Goal: Task Accomplishment & Management: Manage account settings

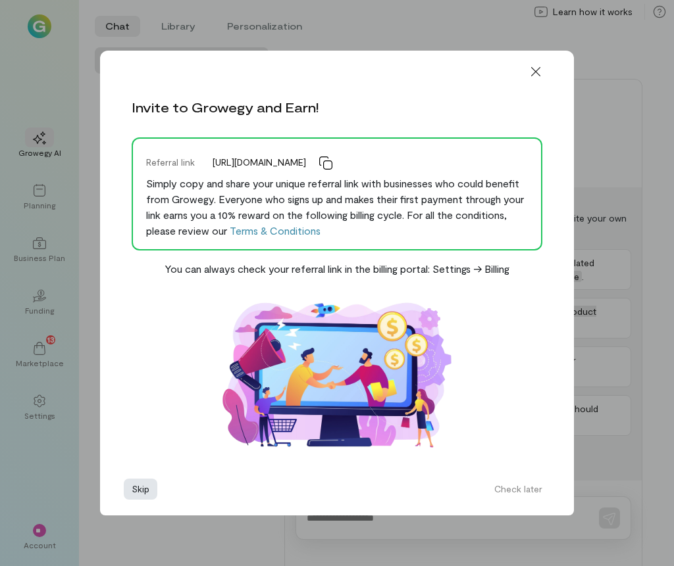
click at [137, 493] on button "Skip" at bounding box center [141, 489] width 34 height 21
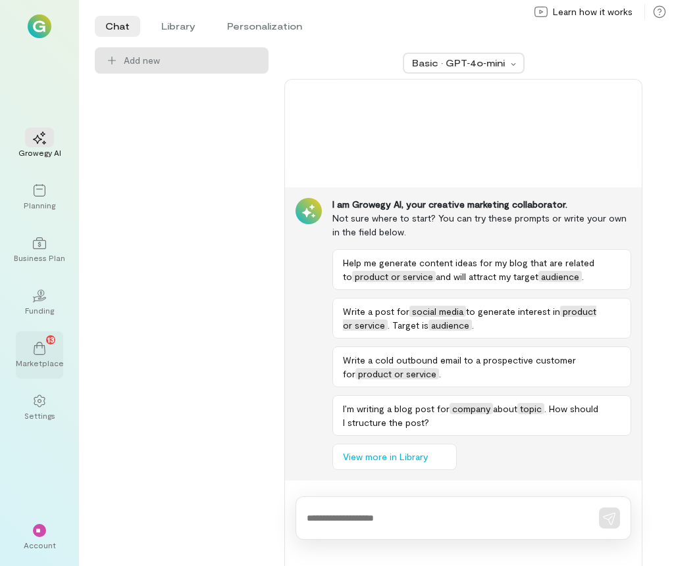
click at [43, 362] on div "Marketplace" at bounding box center [40, 363] width 48 height 11
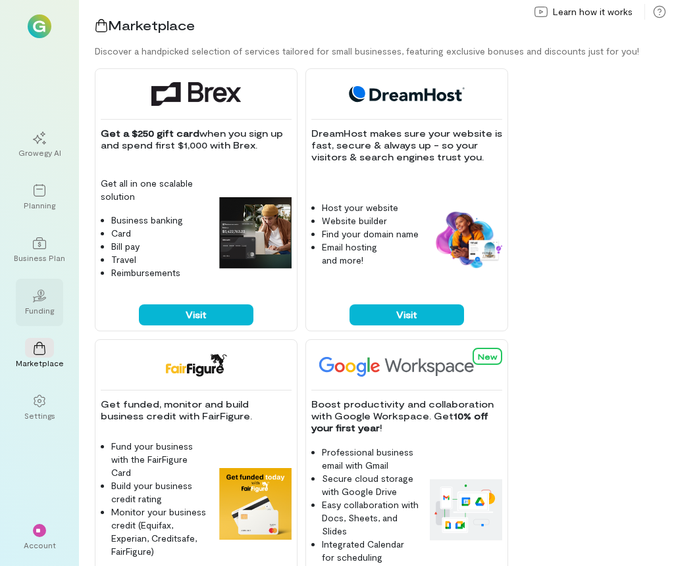
click at [51, 307] on div "Funding" at bounding box center [39, 310] width 29 height 11
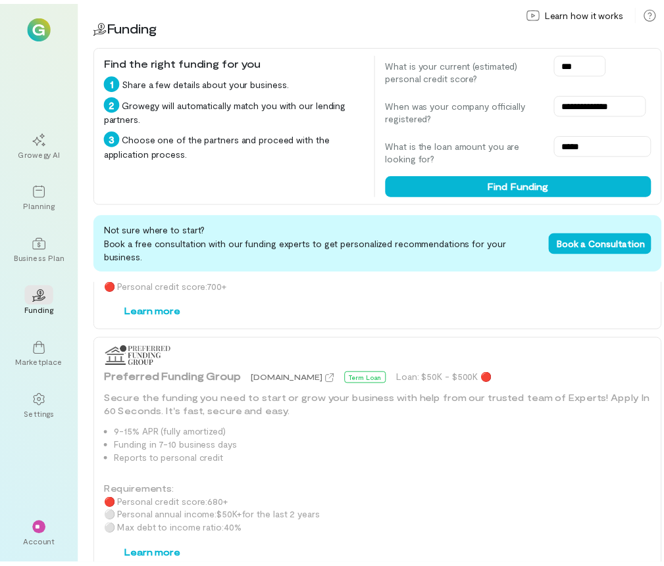
scroll to position [1386, 0]
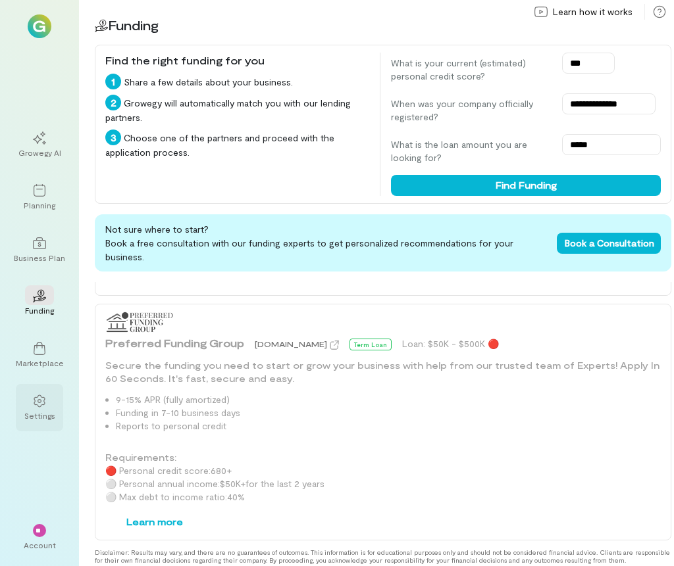
click at [37, 411] on div "Settings" at bounding box center [39, 416] width 31 height 11
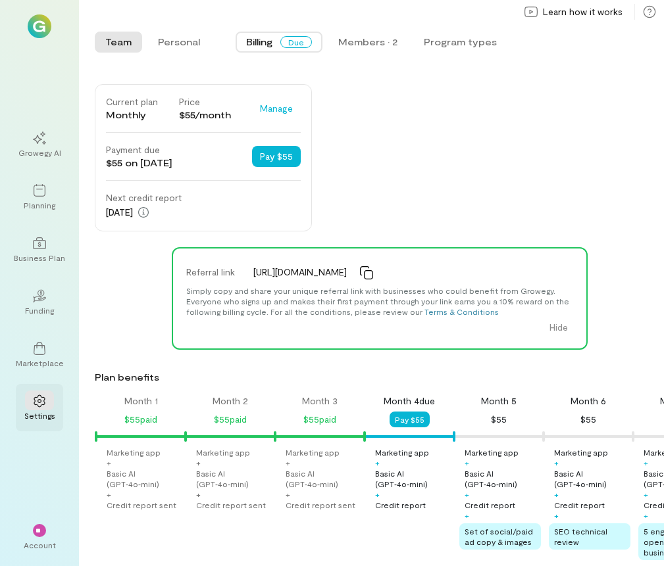
scroll to position [0, 134]
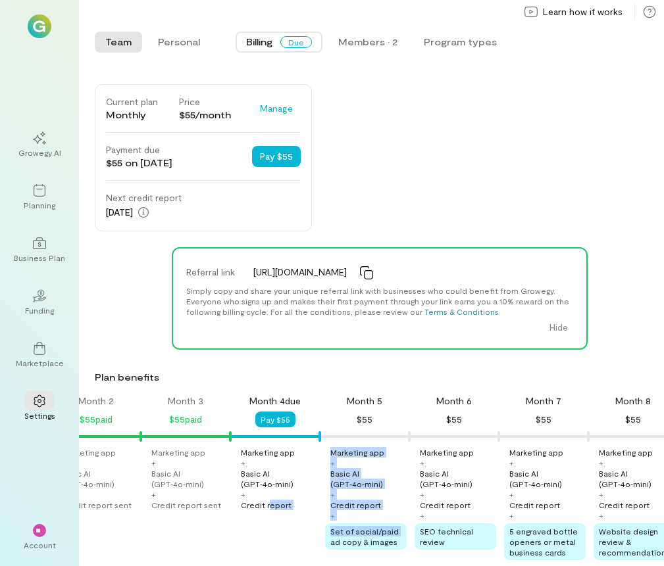
drag, startPoint x: 270, startPoint y: 524, endPoint x: 299, endPoint y: 527, distance: 29.1
click at [299, 527] on div "Month 1 $55 paid Month 2 $55 paid Month 3 $55 paid Month 4 due Pay $55 Month 5 …" at bounding box center [371, 480] width 585 height 171
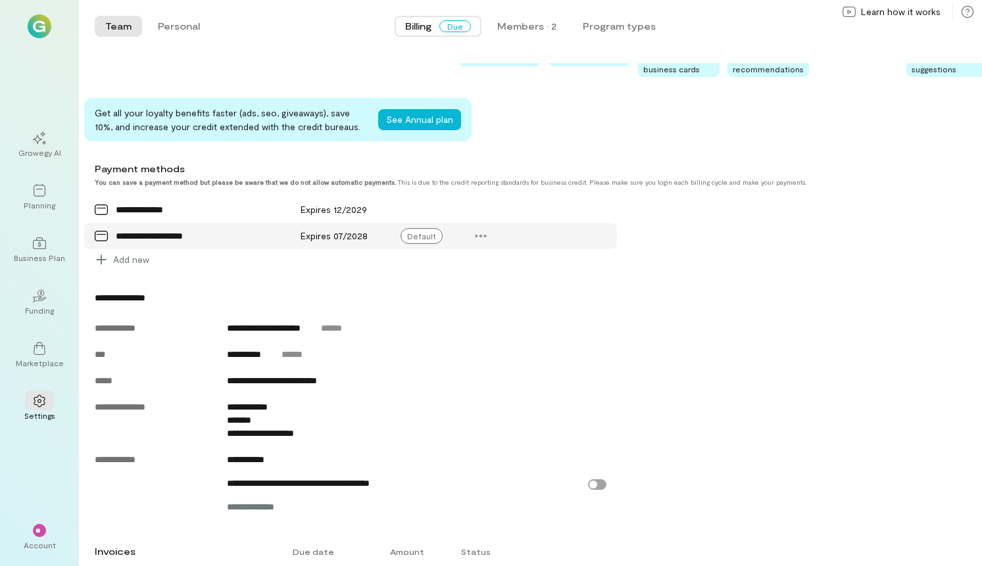
scroll to position [538, 0]
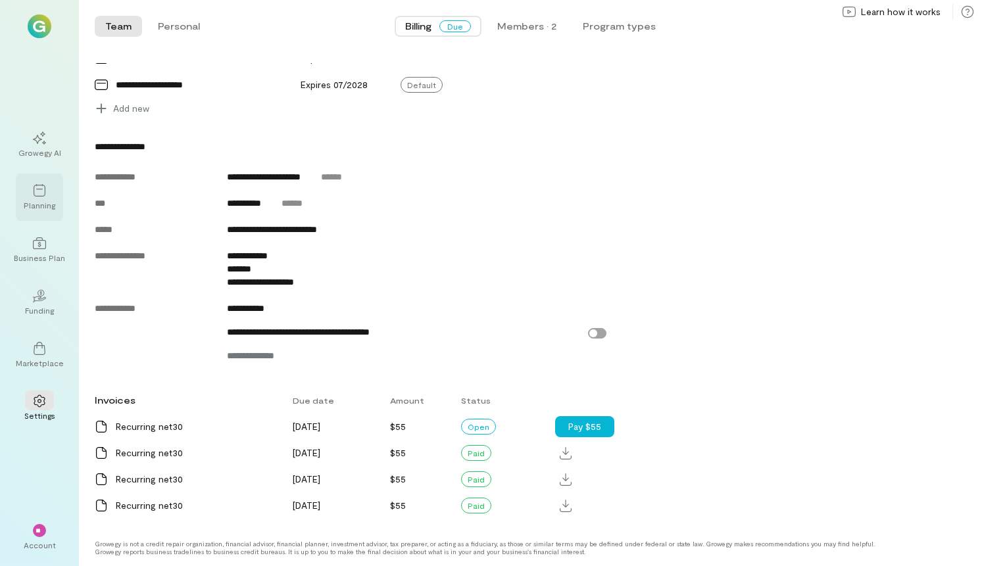
click at [41, 201] on div "Planning" at bounding box center [40, 205] width 32 height 11
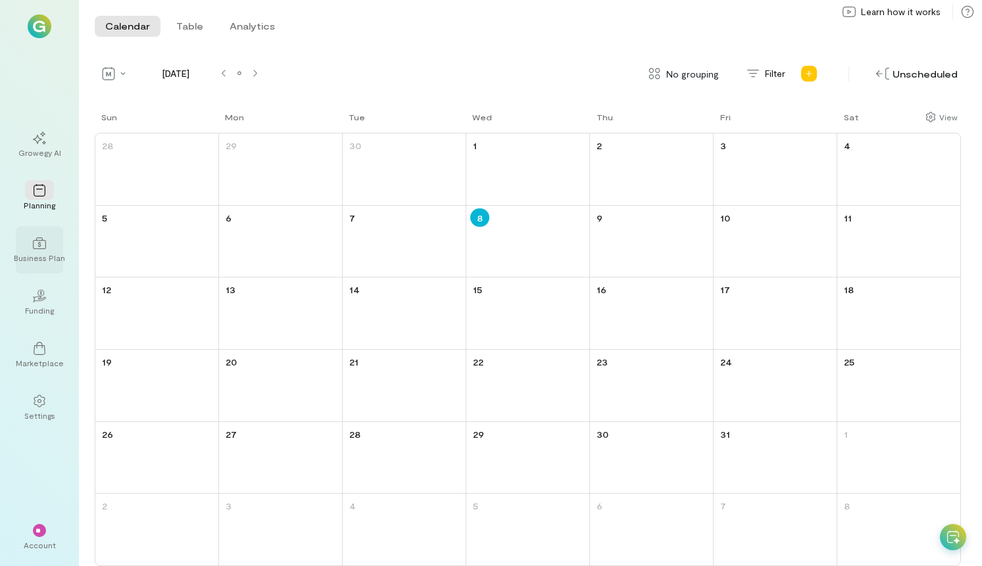
click at [37, 251] on div at bounding box center [39, 243] width 29 height 20
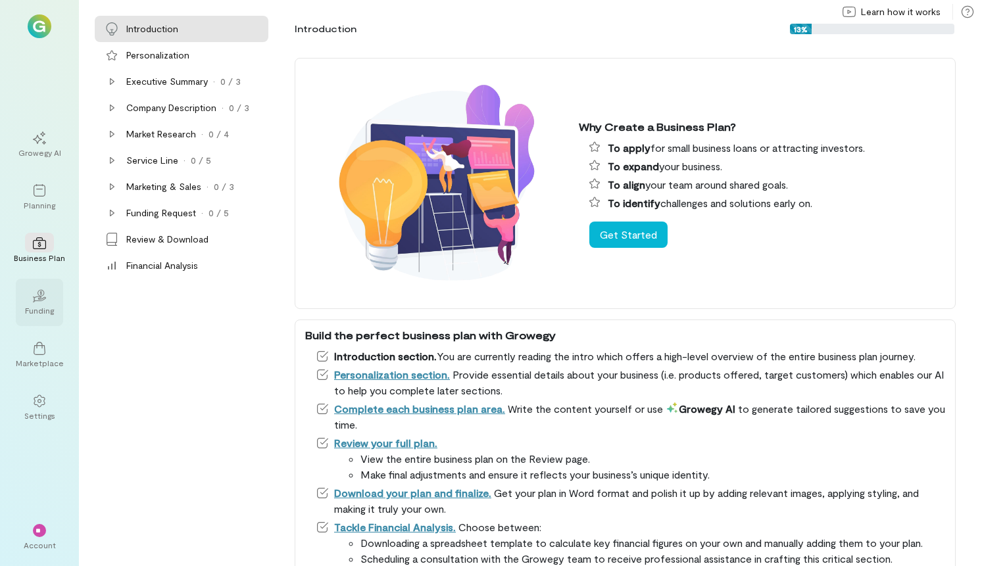
click at [36, 310] on div "Funding" at bounding box center [39, 310] width 29 height 11
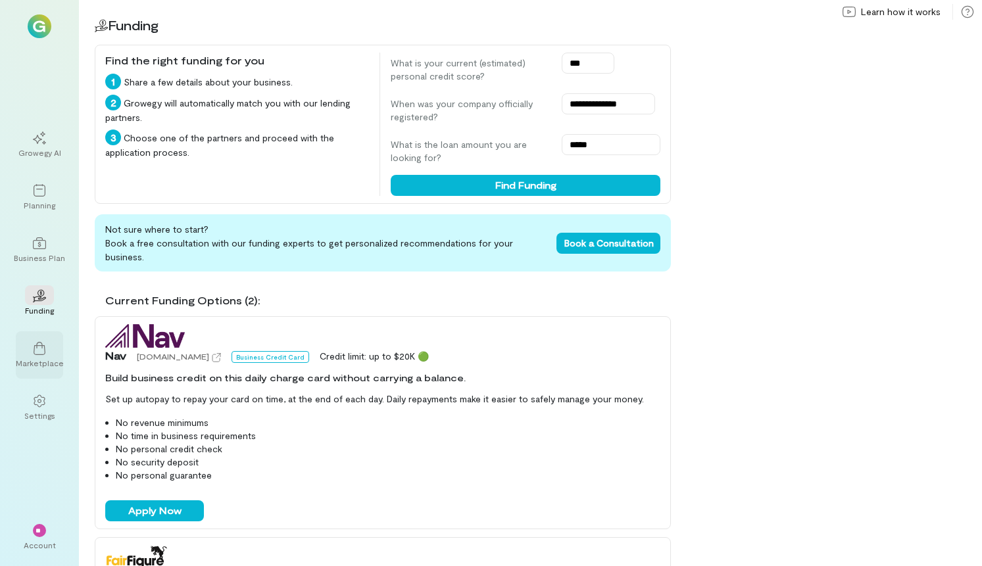
click at [35, 357] on div at bounding box center [39, 348] width 29 height 20
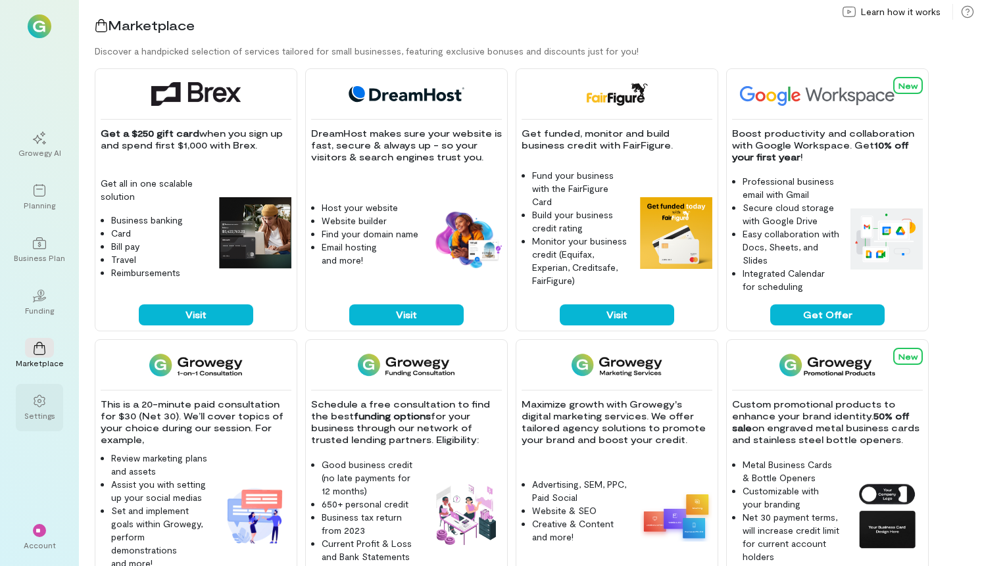
click at [39, 411] on div "Settings" at bounding box center [39, 416] width 31 height 11
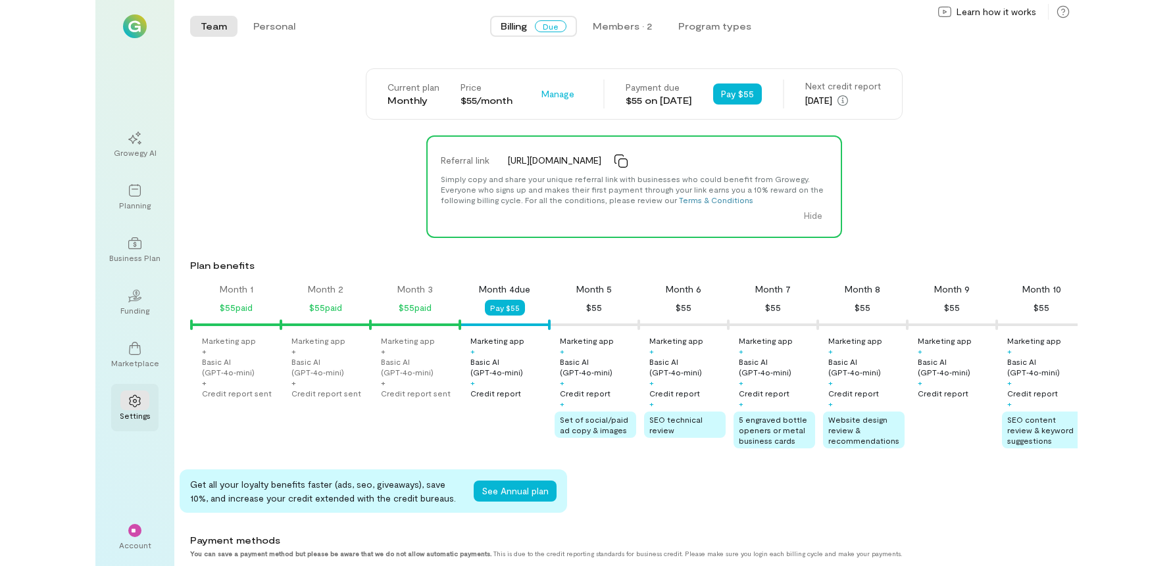
scroll to position [0, 134]
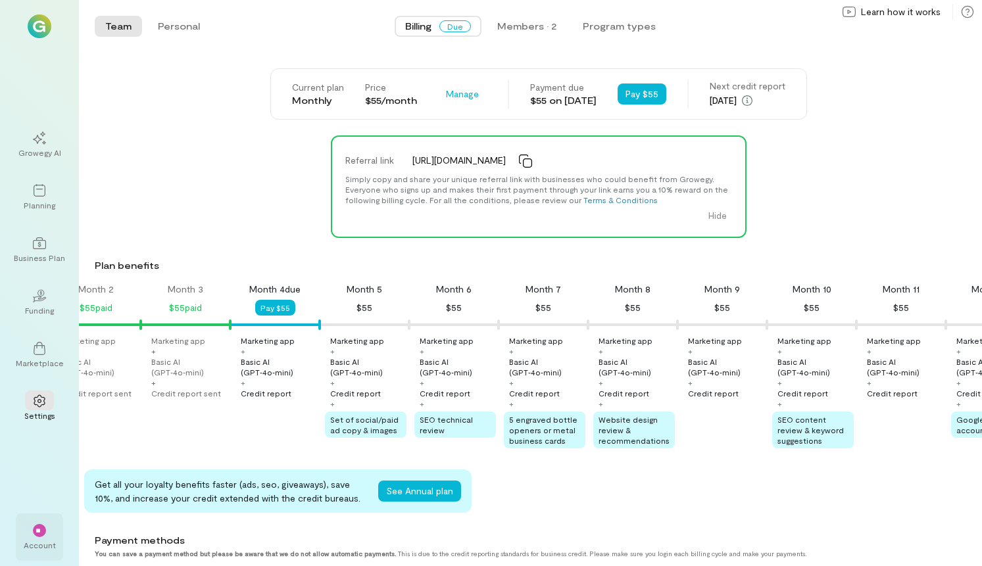
click at [49, 537] on div "**" at bounding box center [39, 530] width 29 height 20
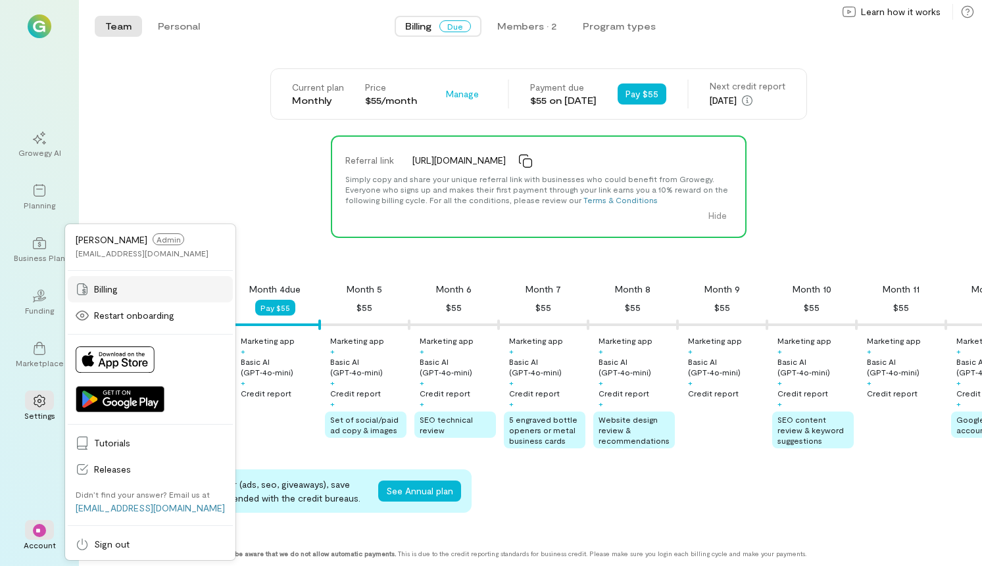
click at [132, 296] on link "Billing" at bounding box center [150, 289] width 165 height 26
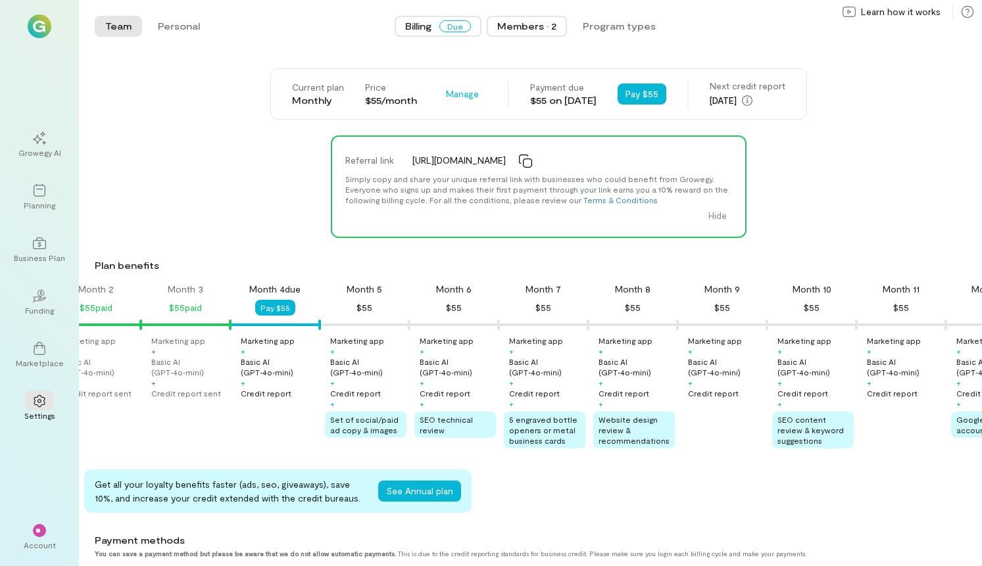
click at [528, 24] on div "Members · 2" at bounding box center [526, 26] width 59 height 13
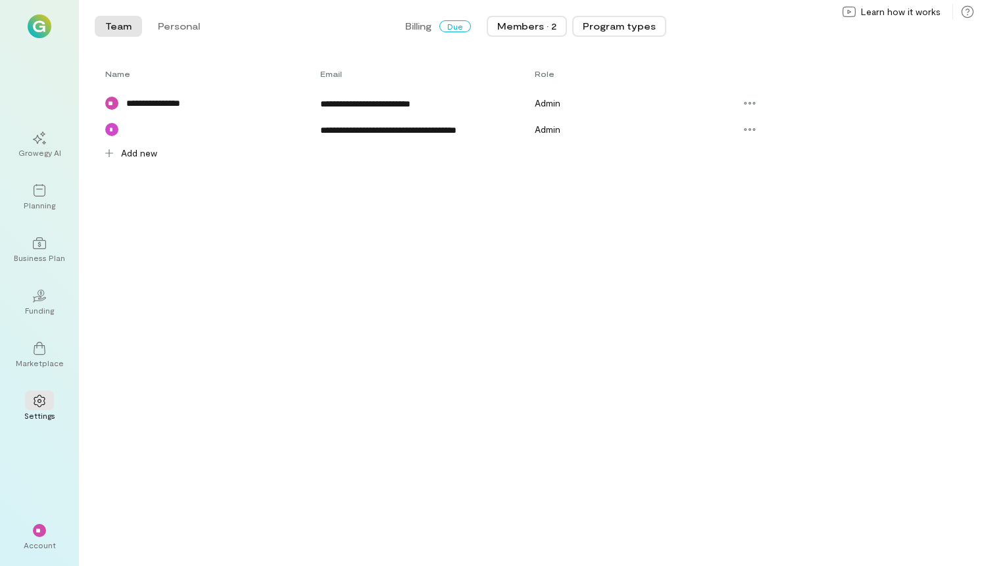
click at [632, 24] on button "Program types" at bounding box center [619, 26] width 94 height 21
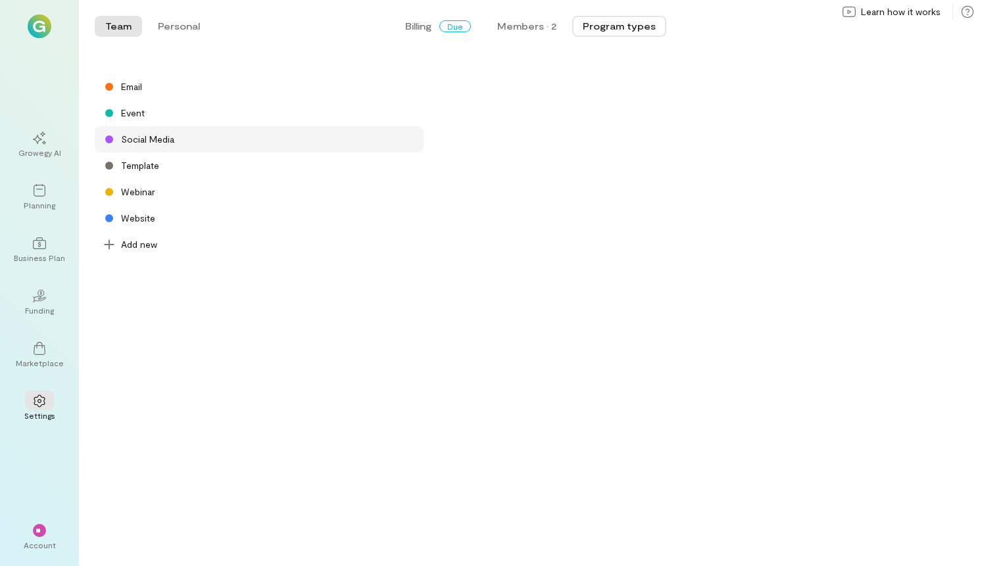
click at [142, 148] on div "Social Media" at bounding box center [259, 139] width 329 height 26
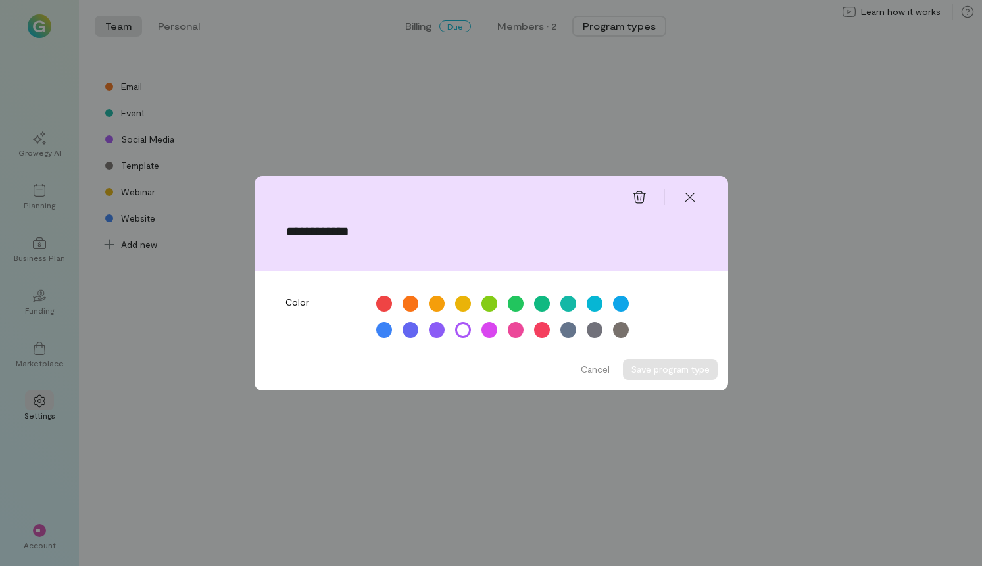
click at [142, 141] on div "**********" at bounding box center [491, 283] width 982 height 566
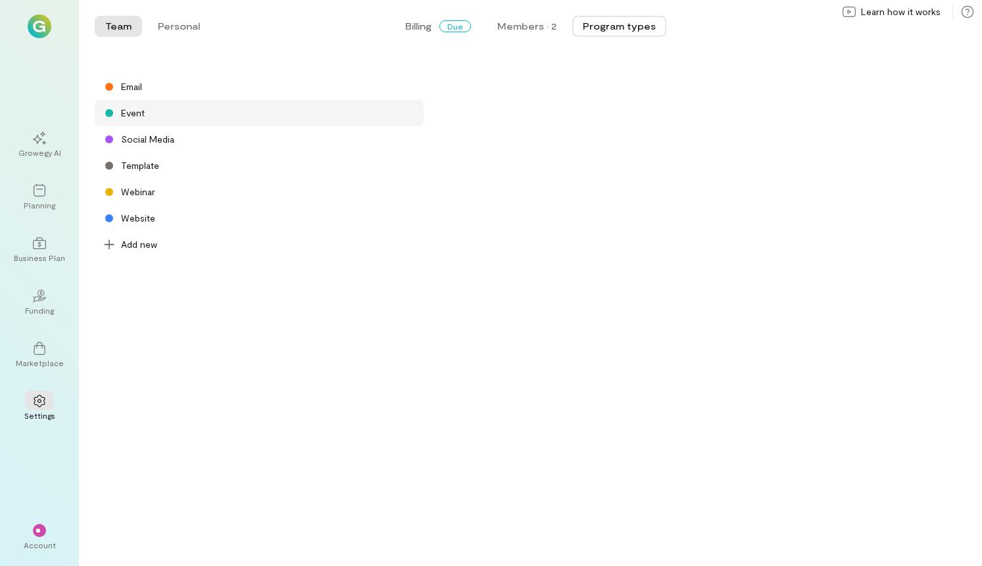
click at [131, 109] on div "Event" at bounding box center [133, 113] width 24 height 13
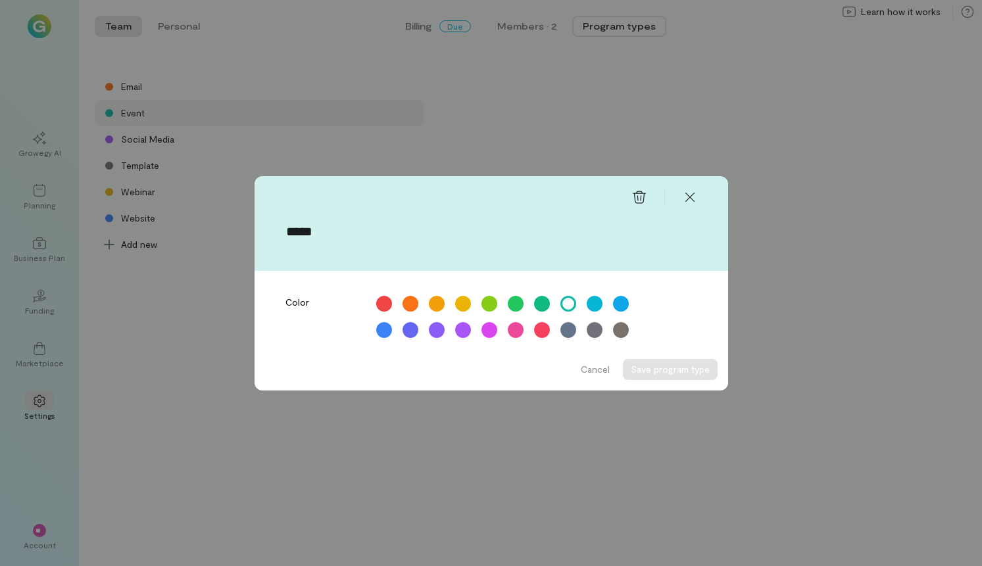
click at [131, 109] on div "***** Color Cancel Save program type" at bounding box center [491, 283] width 982 height 566
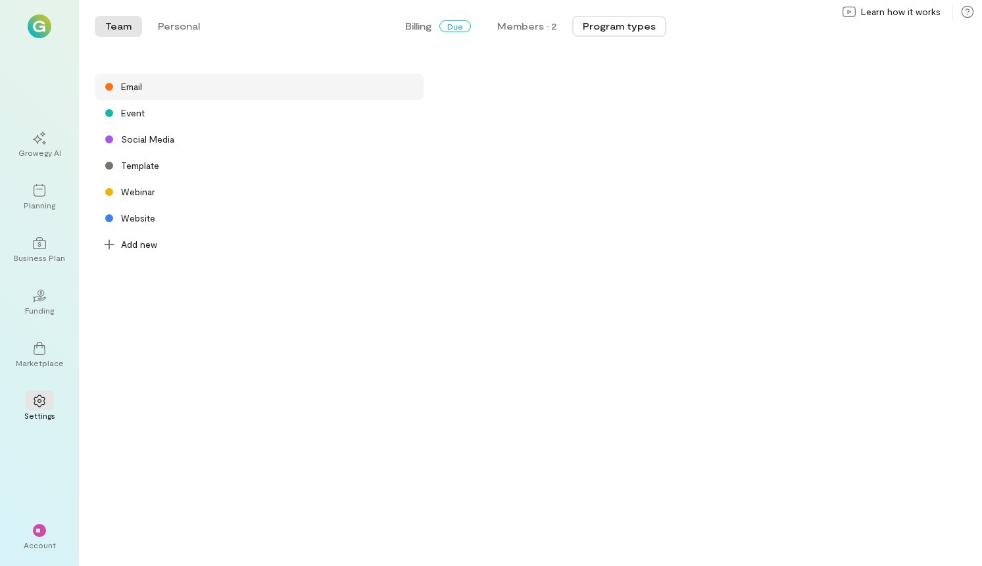
click at [131, 90] on div "Email" at bounding box center [131, 86] width 21 height 13
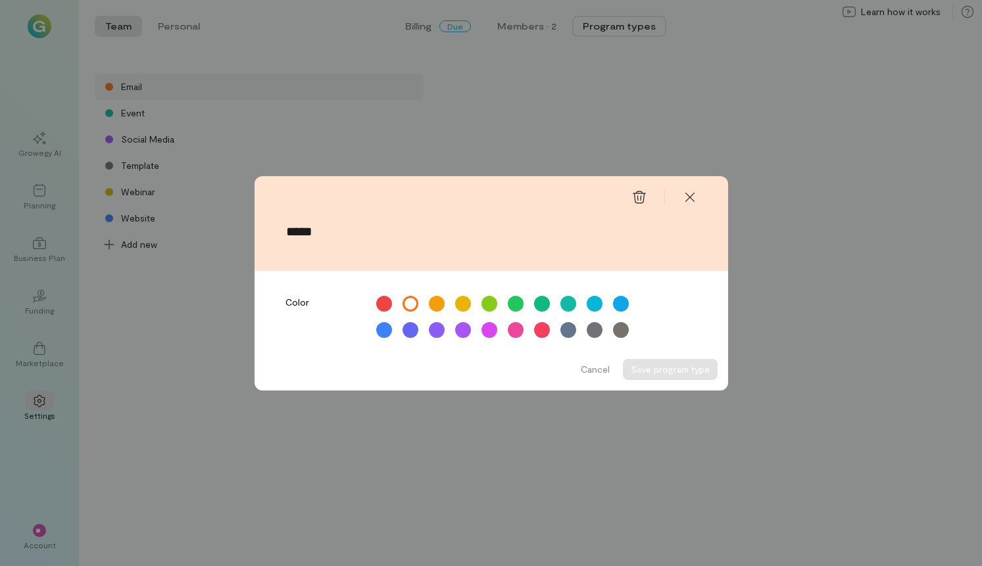
click at [131, 90] on div "***** Color Cancel Save program type" at bounding box center [491, 283] width 982 height 566
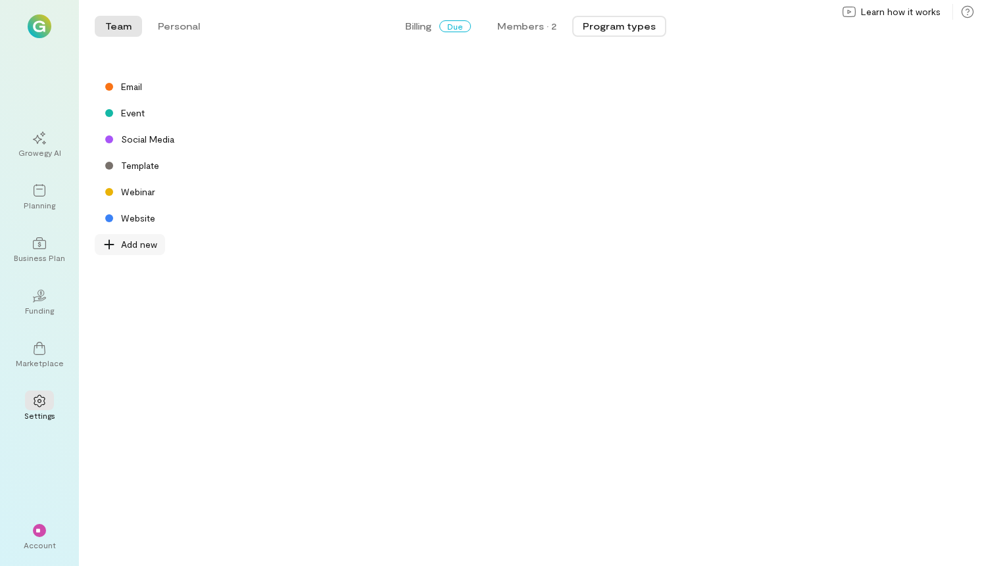
click at [138, 247] on span "Add new" at bounding box center [139, 244] width 36 height 13
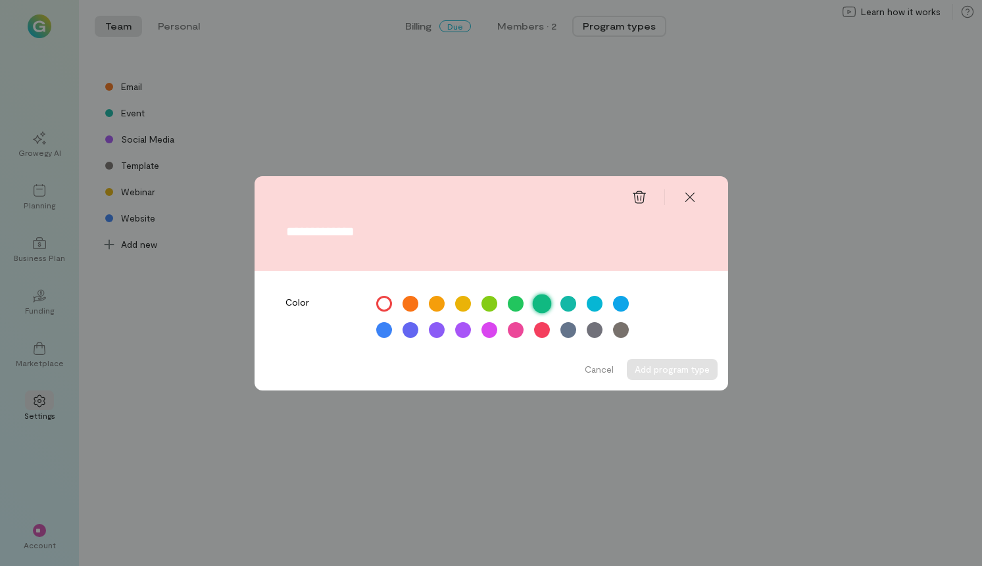
click at [543, 303] on div at bounding box center [541, 303] width 19 height 19
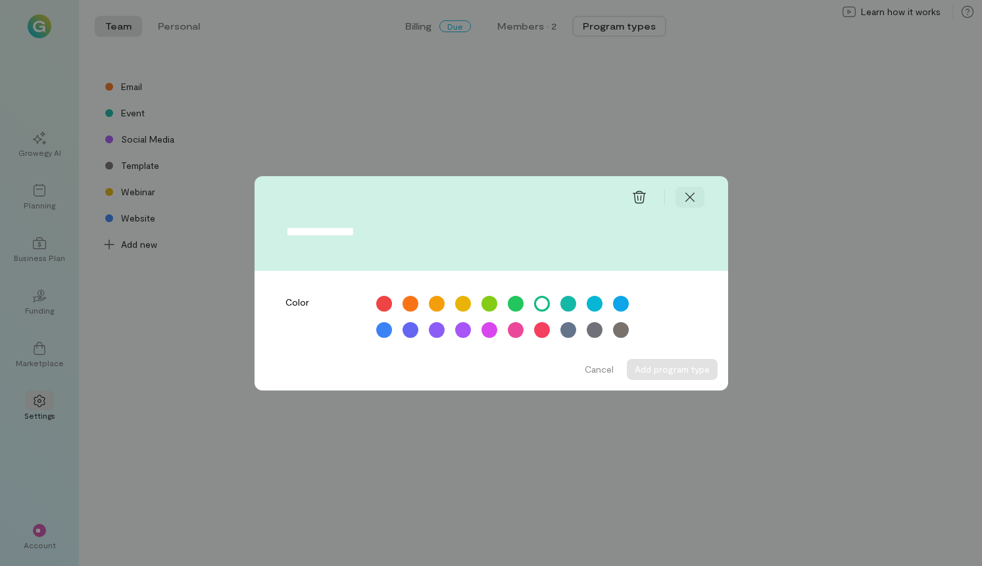
click at [673, 192] on icon at bounding box center [690, 197] width 13 height 13
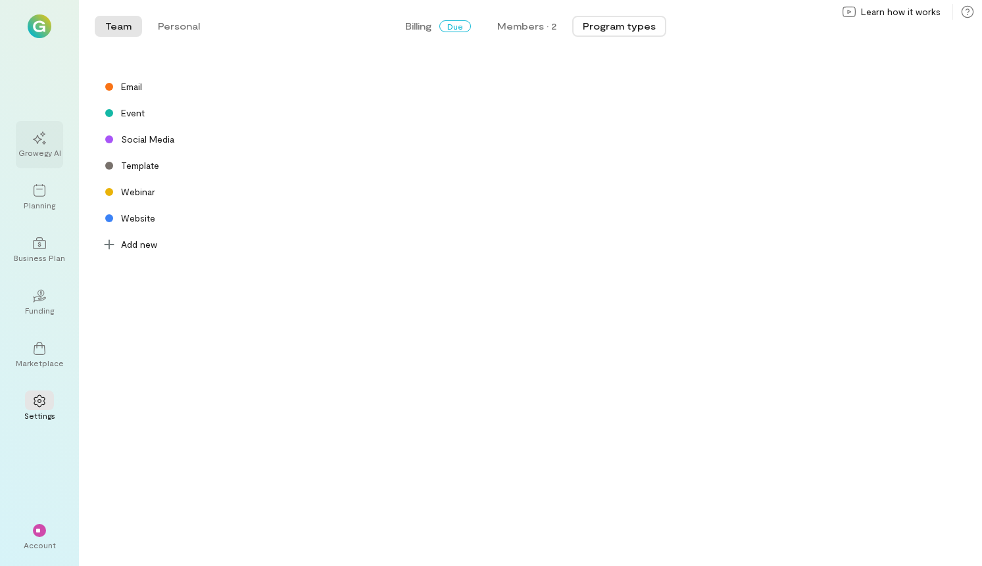
click at [53, 148] on div "Growegy AI" at bounding box center [39, 152] width 43 height 11
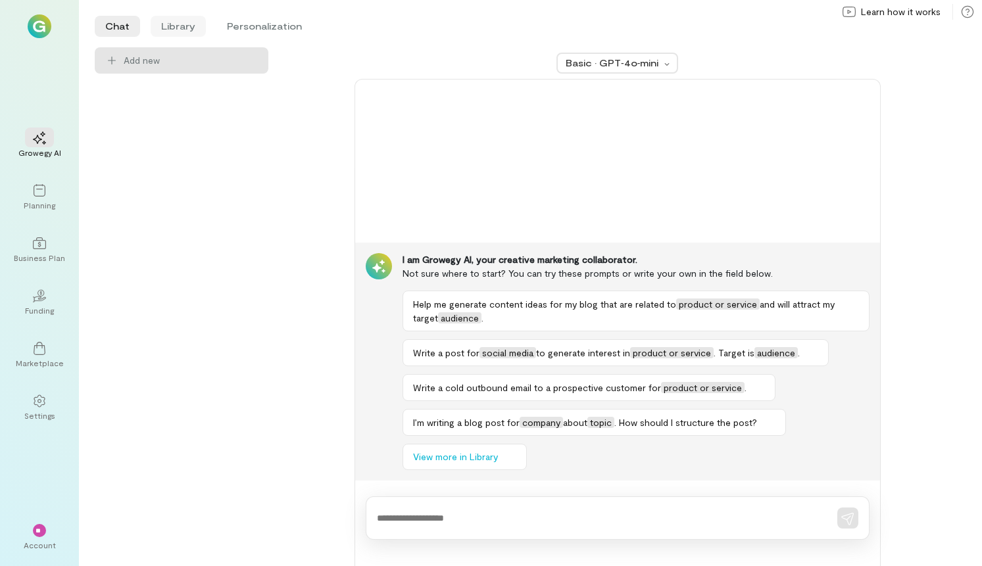
click at [178, 24] on li "Library" at bounding box center [178, 26] width 55 height 21
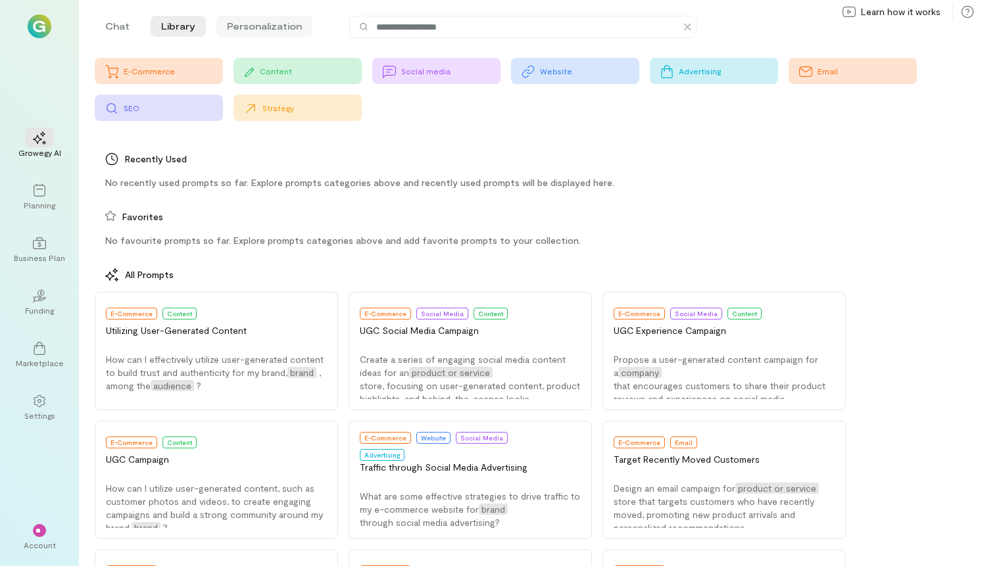
click at [255, 24] on li "Personalization" at bounding box center [264, 26] width 96 height 21
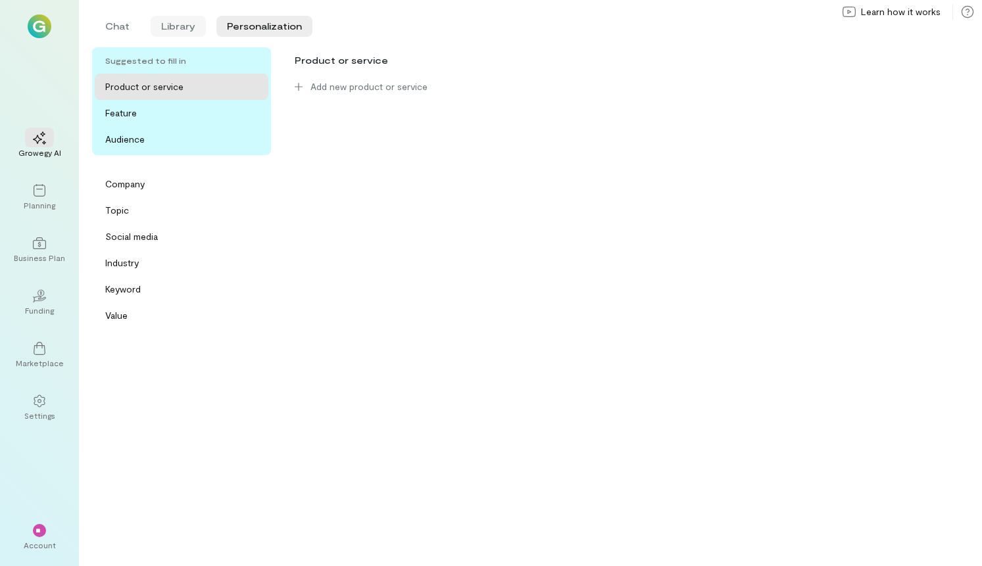
click at [178, 24] on li "Library" at bounding box center [178, 26] width 55 height 21
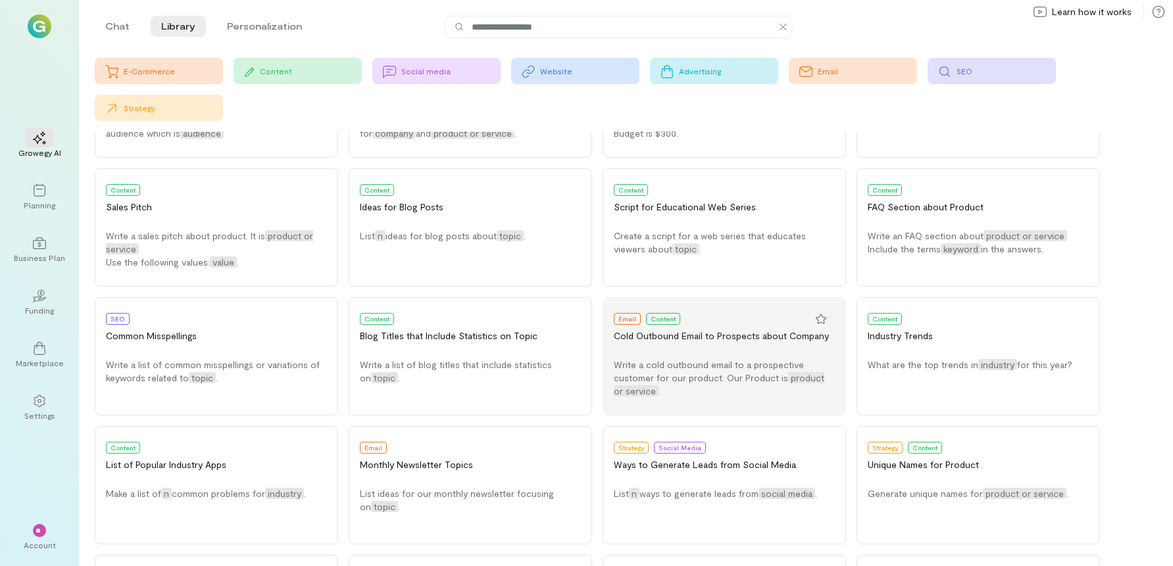
scroll to position [3618, 0]
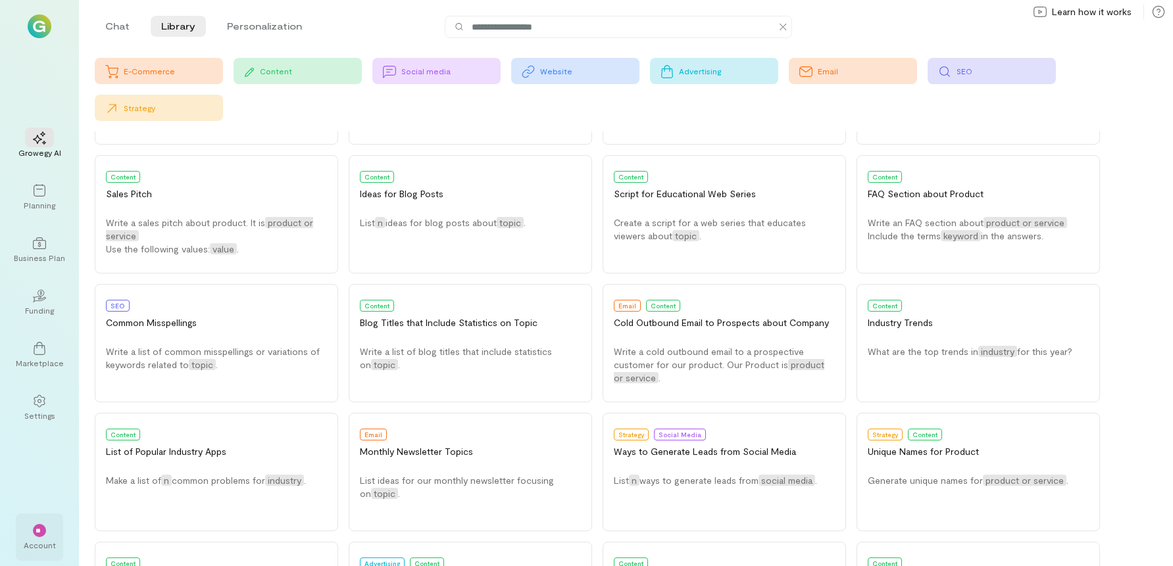
click at [38, 533] on span "**" at bounding box center [40, 531] width 9 height 8
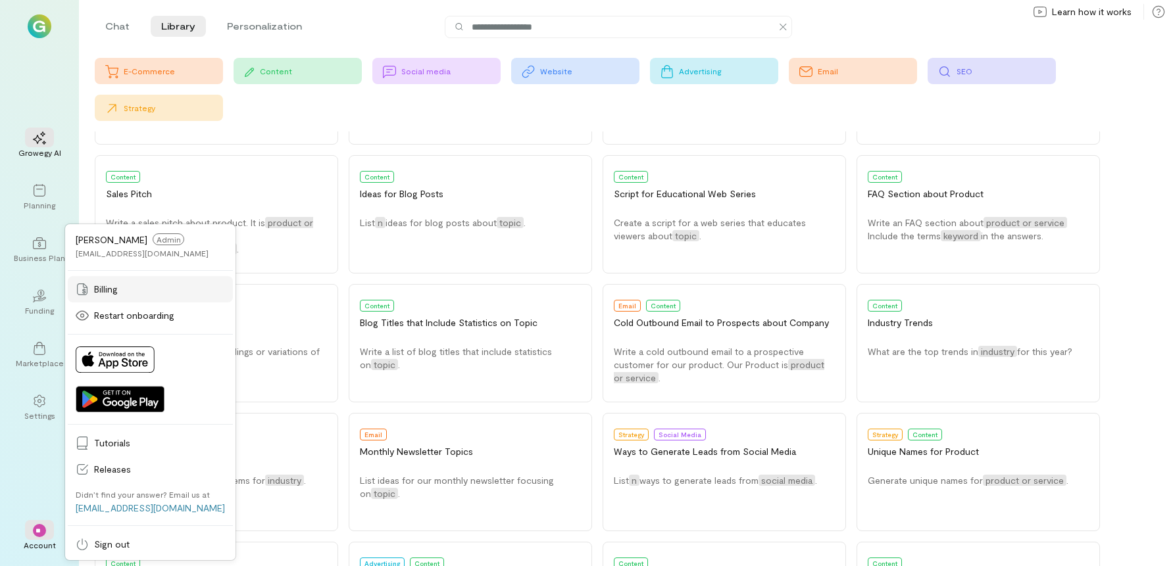
click at [117, 295] on span "Billing" at bounding box center [159, 289] width 131 height 13
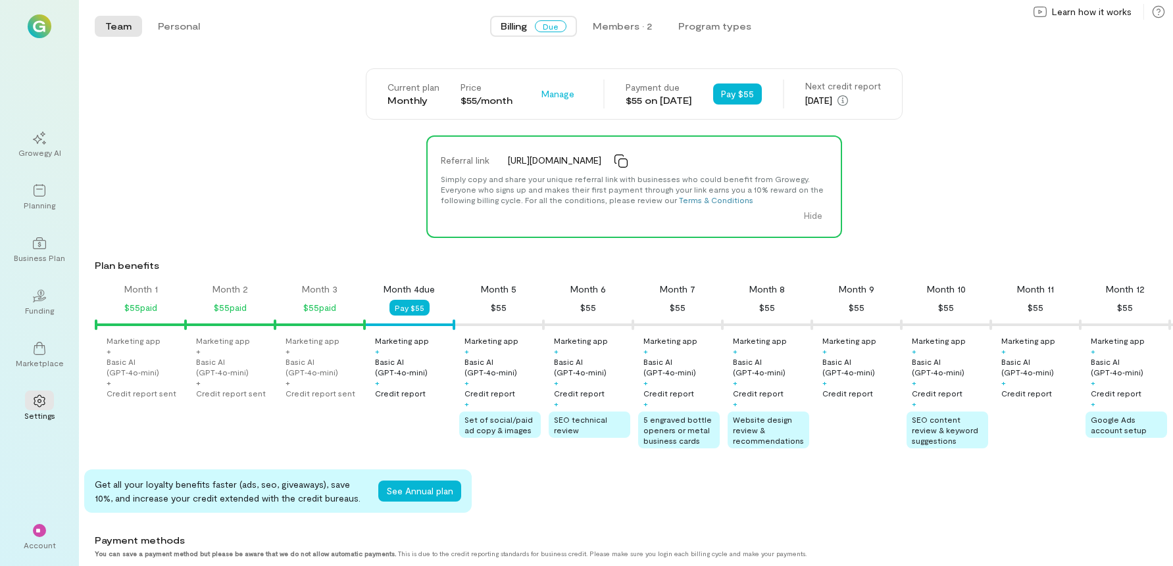
scroll to position [0, 89]
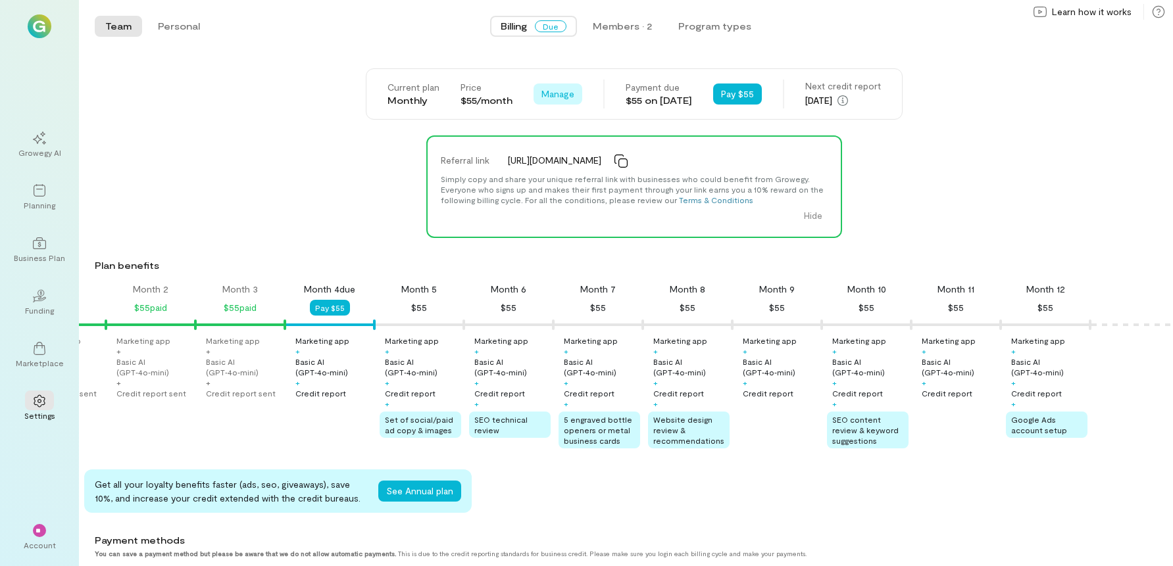
click at [543, 95] on span "Manage" at bounding box center [557, 93] width 33 height 13
click at [563, 146] on span "Cancel plan" at bounding box center [596, 148] width 67 height 13
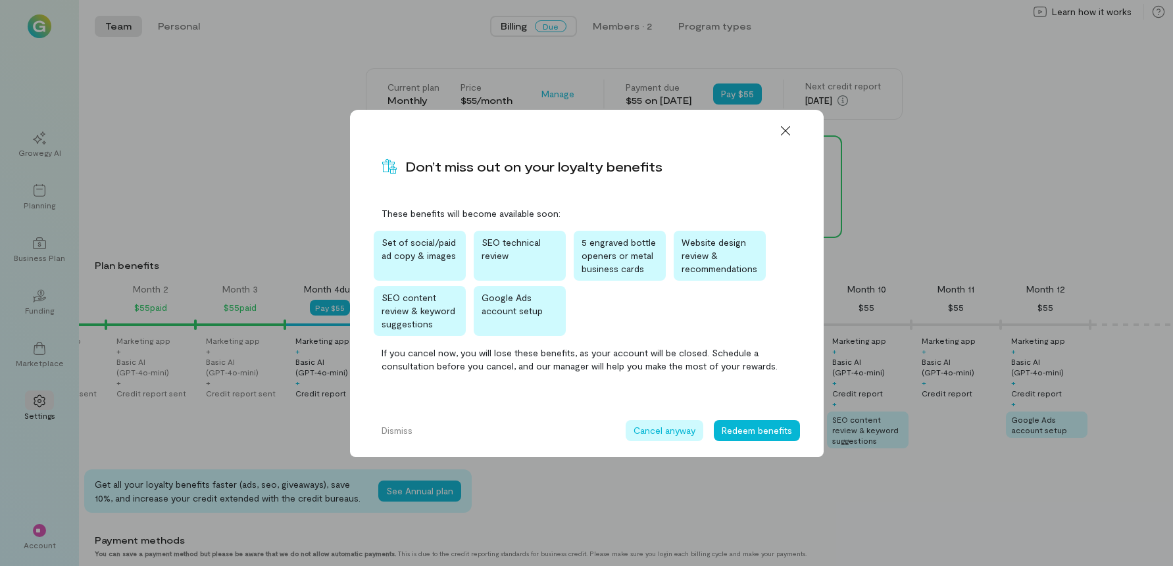
click at [673, 432] on button "Cancel anyway" at bounding box center [665, 430] width 78 height 21
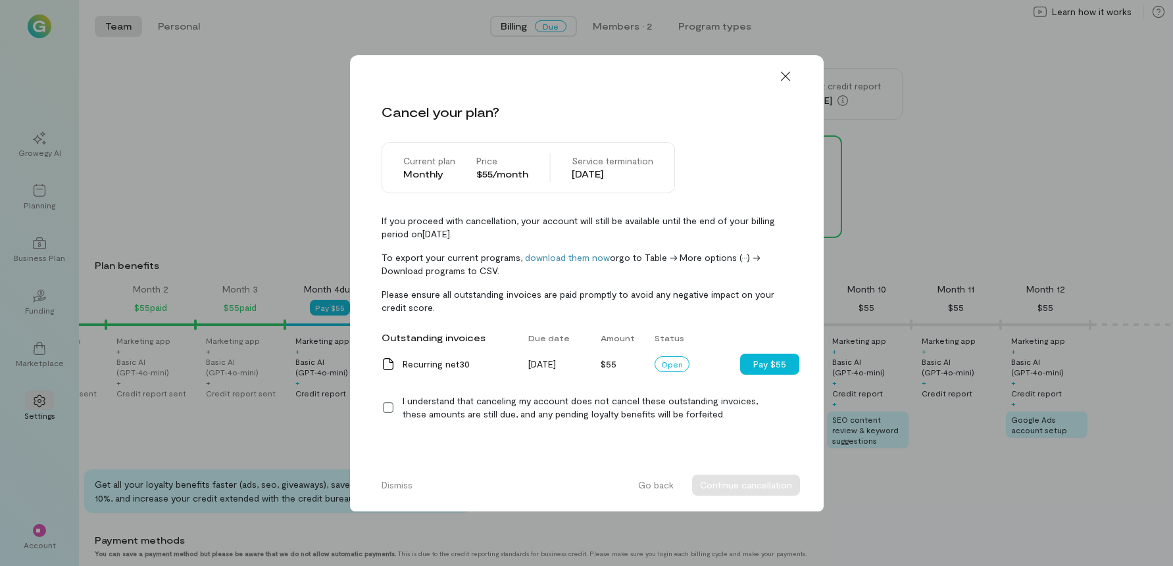
click at [383, 413] on icon at bounding box center [388, 407] width 13 height 13
click at [673, 484] on button "Continue cancellation" at bounding box center [746, 485] width 108 height 21
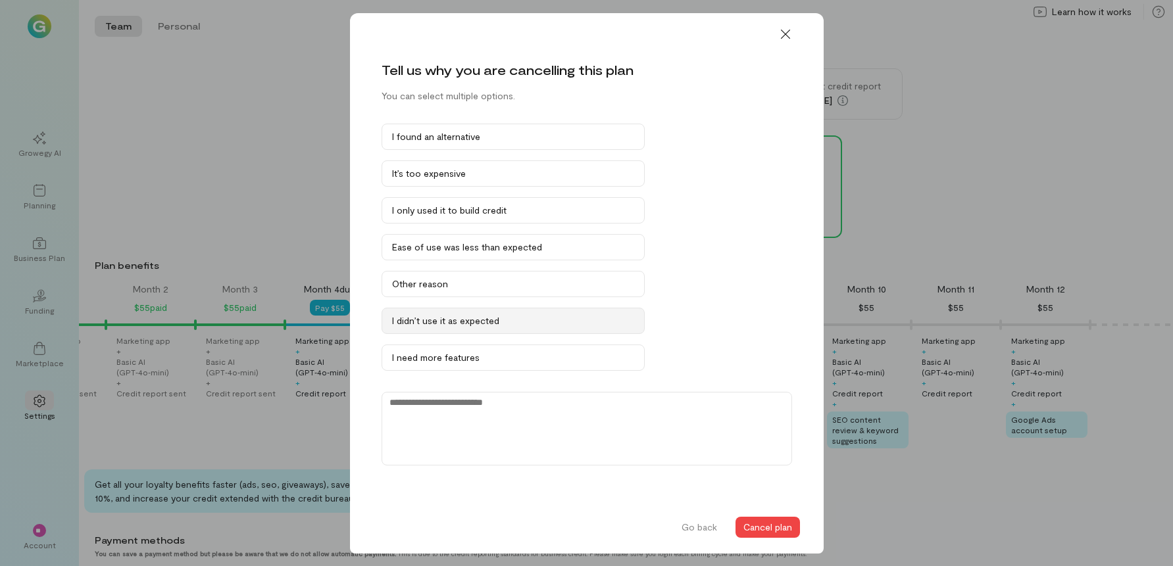
click at [497, 323] on div "I didn’t use it as expected" at bounding box center [513, 320] width 242 height 13
click at [673, 529] on button "Cancel plan" at bounding box center [767, 527] width 64 height 21
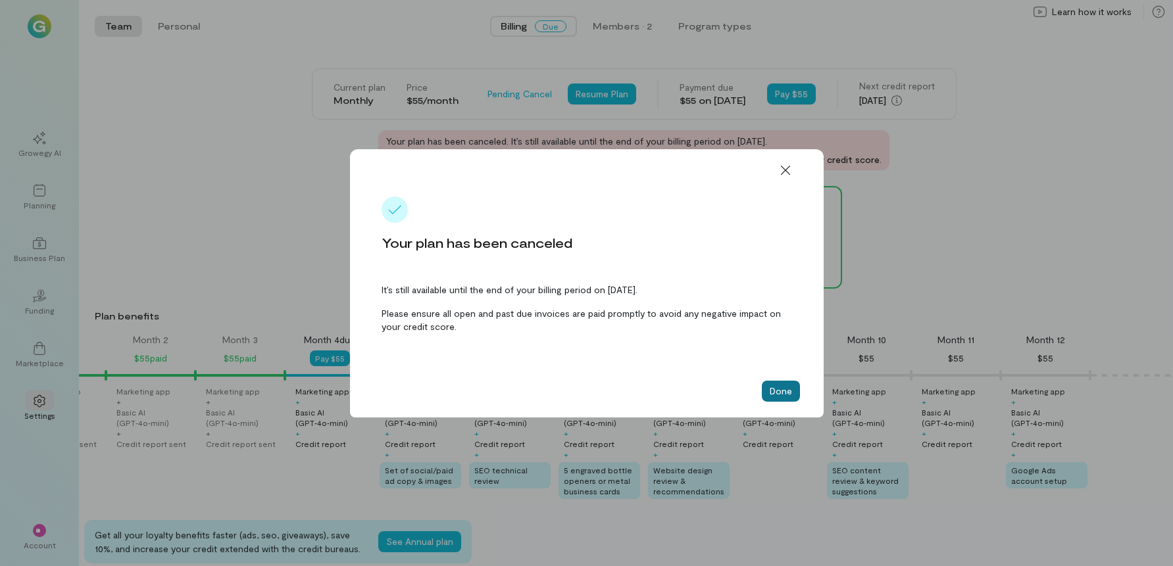
click at [673, 393] on button "Done" at bounding box center [781, 391] width 38 height 21
